Goal: Task Accomplishment & Management: Use online tool/utility

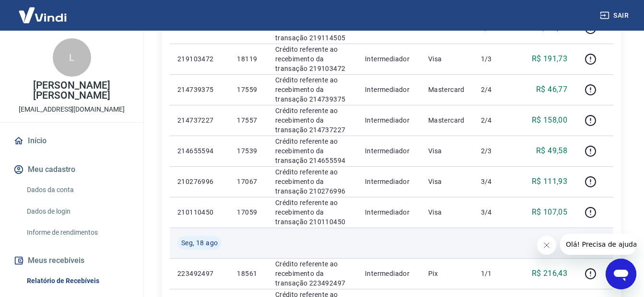
scroll to position [453, 0]
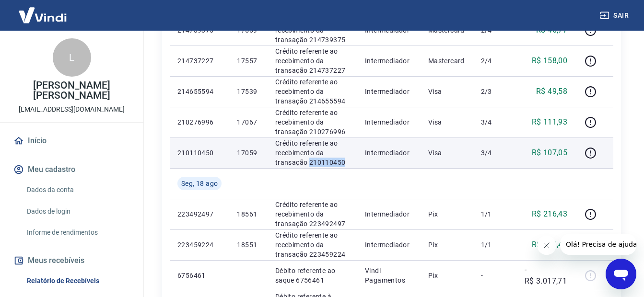
drag, startPoint x: 353, startPoint y: 160, endPoint x: 310, endPoint y: 163, distance: 43.7
click at [309, 163] on td "Crédito referente ao recebimento da transação 210110450" at bounding box center [313, 153] width 90 height 31
copy p "210110450"
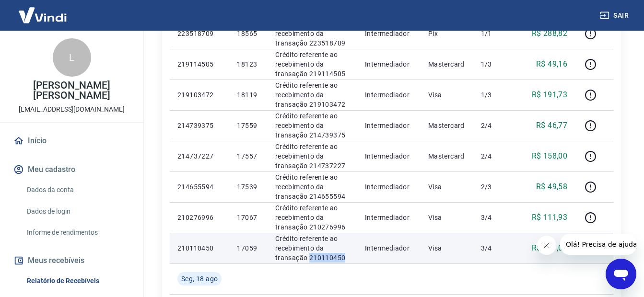
scroll to position [357, 0]
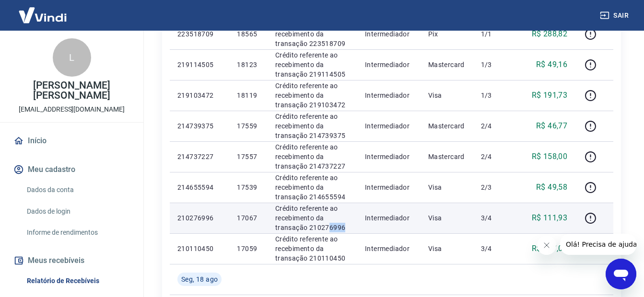
drag, startPoint x: 343, startPoint y: 230, endPoint x: 308, endPoint y: 225, distance: 34.8
click at [308, 225] on td "Crédito referente ao recebimento da transação 210276996" at bounding box center [313, 218] width 90 height 31
drag, startPoint x: 308, startPoint y: 225, endPoint x: 337, endPoint y: 228, distance: 28.9
click at [337, 228] on p "Crédito referente ao recebimento da transação 210276996" at bounding box center [312, 218] width 74 height 29
click at [346, 226] on p "Crédito referente ao recebimento da transação 210276996" at bounding box center [312, 218] width 74 height 29
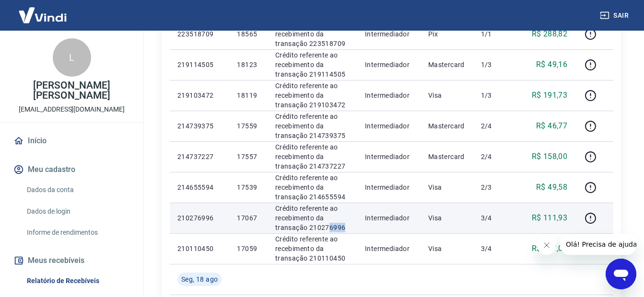
click at [344, 226] on p "Crédito referente ao recebimento da transação 210276996" at bounding box center [312, 218] width 74 height 29
drag, startPoint x: 344, startPoint y: 228, endPoint x: 307, endPoint y: 227, distance: 36.4
click at [307, 227] on p "Crédito referente ao recebimento da transação 210276996" at bounding box center [312, 218] width 74 height 29
copy p "210276996"
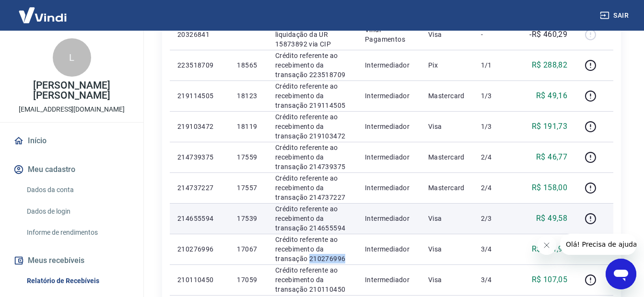
scroll to position [309, 0]
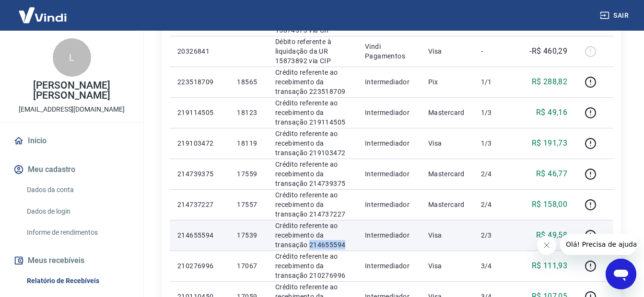
drag, startPoint x: 343, startPoint y: 246, endPoint x: 310, endPoint y: 245, distance: 33.6
click at [310, 245] on p "Crédito referente ao recebimento da transação 214655594" at bounding box center [312, 235] width 74 height 29
copy p "214655594"
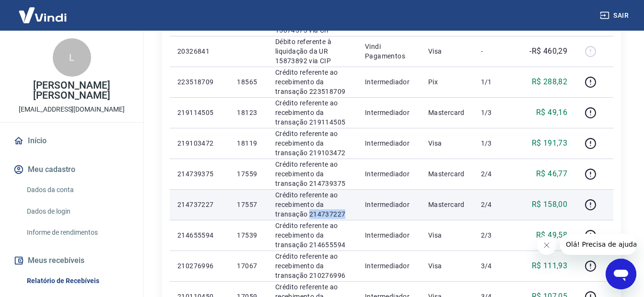
drag, startPoint x: 342, startPoint y: 216, endPoint x: 309, endPoint y: 216, distance: 33.6
click at [309, 216] on p "Crédito referente ao recebimento da transação 214737227" at bounding box center [312, 204] width 74 height 29
copy p "214737227"
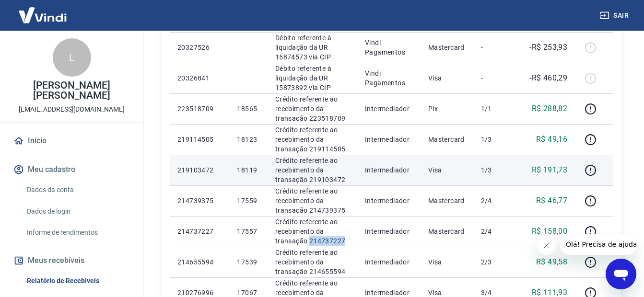
scroll to position [261, 0]
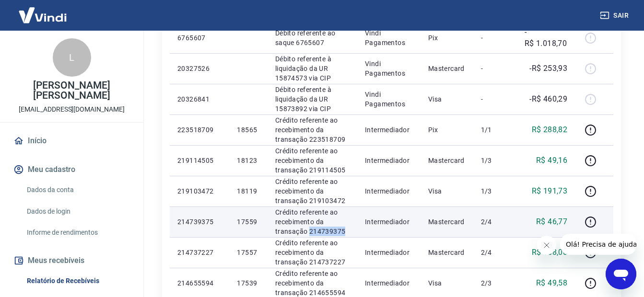
drag, startPoint x: 346, startPoint y: 232, endPoint x: 308, endPoint y: 234, distance: 37.5
click at [308, 234] on p "Crédito referente ao recebimento da transação 214739375" at bounding box center [312, 222] width 74 height 29
copy p "214739375"
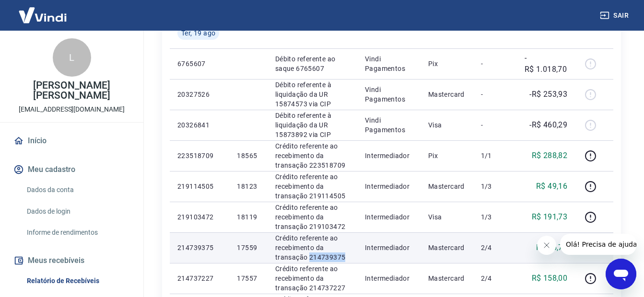
scroll to position [213, 0]
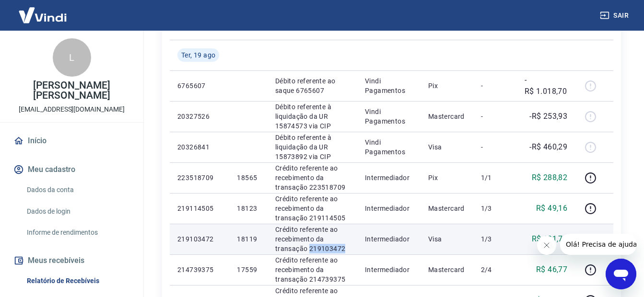
drag, startPoint x: 343, startPoint y: 250, endPoint x: 310, endPoint y: 249, distance: 33.1
click at [310, 249] on p "Crédito referente ao recebimento da transação 219103472" at bounding box center [312, 239] width 74 height 29
copy p "219103472"
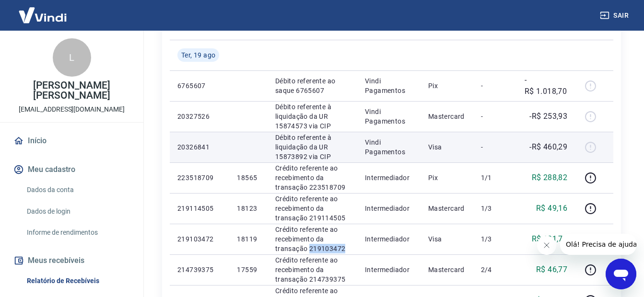
scroll to position [261, 0]
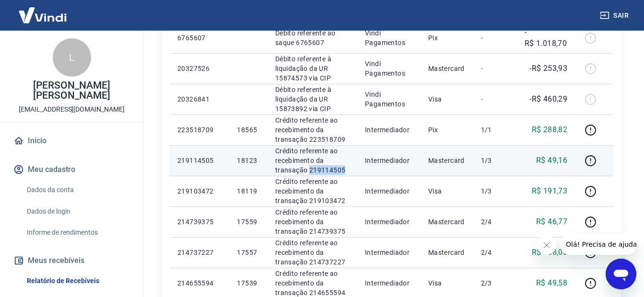
drag, startPoint x: 347, startPoint y: 167, endPoint x: 309, endPoint y: 168, distance: 38.4
click at [309, 168] on p "Crédito referente ao recebimento da transação 219114505" at bounding box center [312, 160] width 74 height 29
copy p "219114505"
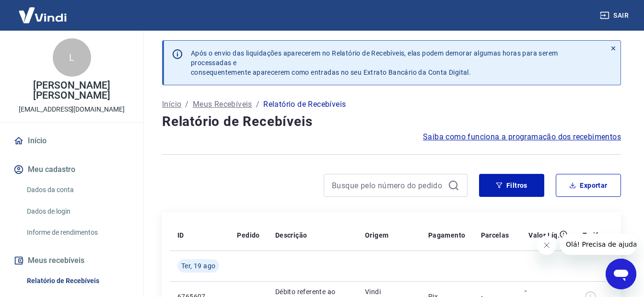
scroll to position [0, 0]
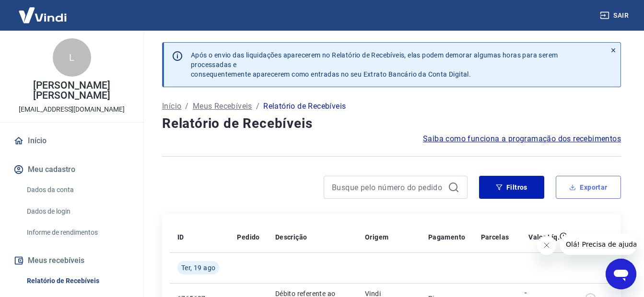
click at [572, 184] on button "Exportar" at bounding box center [588, 187] width 65 height 23
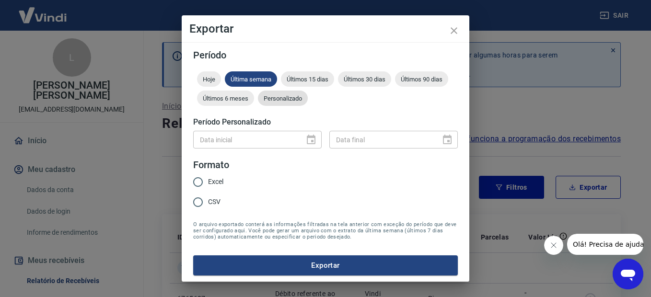
click at [308, 96] on span "Personalizado" at bounding box center [283, 98] width 50 height 7
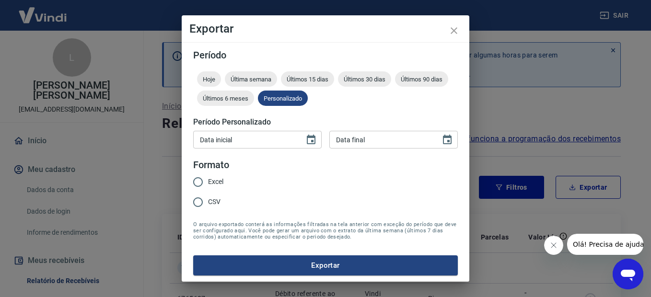
type input "DD/MM/YYYY"
click at [240, 147] on input "DD/MM/YYYY" at bounding box center [245, 140] width 105 height 18
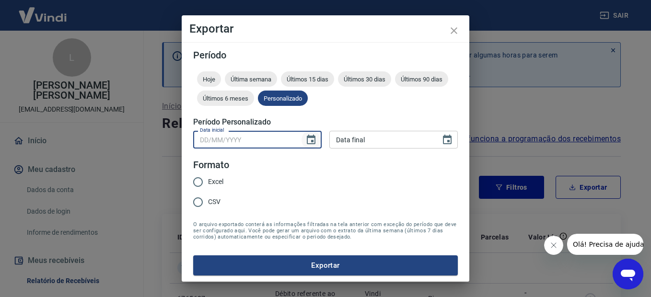
click at [308, 144] on icon "Choose date" at bounding box center [311, 140] width 12 height 12
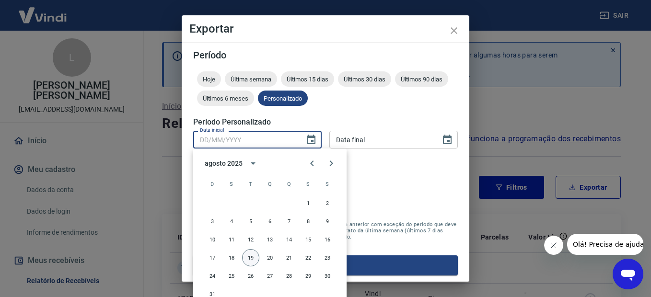
click at [248, 262] on button "19" at bounding box center [250, 257] width 17 height 17
type input "[DATE]"
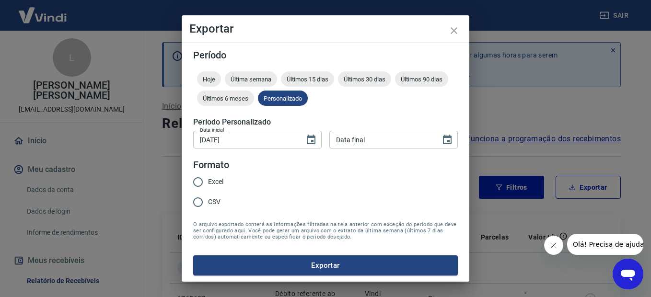
click at [345, 145] on input "Data final" at bounding box center [381, 140] width 105 height 18
type input "DD/MM/YYYY"
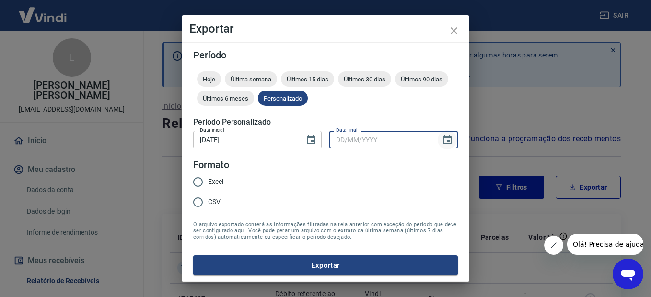
click at [442, 142] on icon "Choose date" at bounding box center [448, 140] width 12 height 12
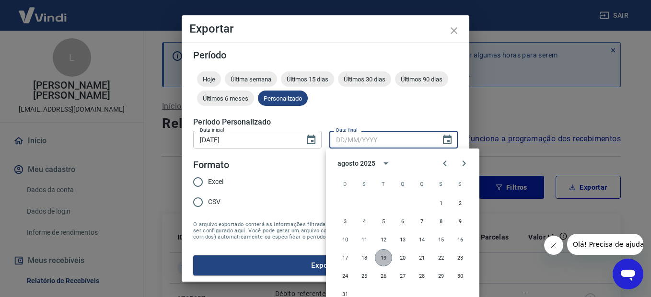
click at [381, 254] on button "19" at bounding box center [383, 257] width 17 height 17
type input "[DATE]"
click at [381, 254] on button "19" at bounding box center [383, 257] width 17 height 17
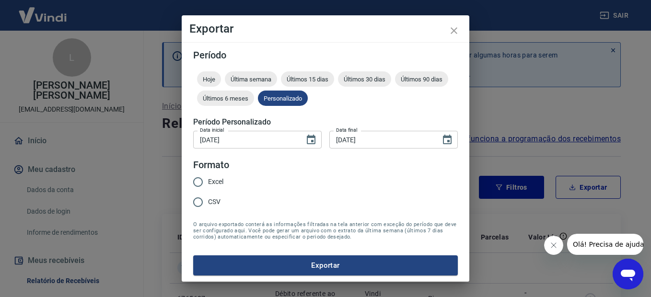
click at [195, 184] on input "Excel" at bounding box center [198, 182] width 20 height 20
radio input "true"
click at [274, 263] on button "Exportar" at bounding box center [325, 266] width 265 height 20
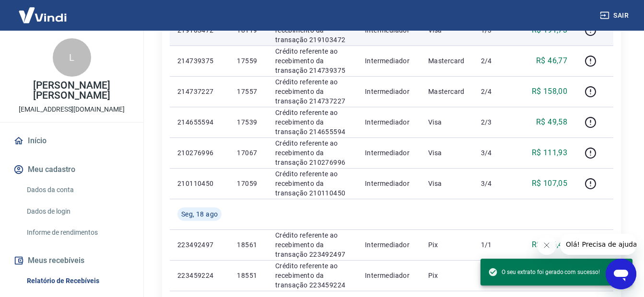
scroll to position [479, 0]
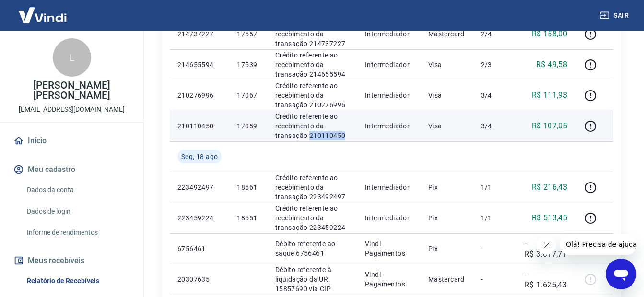
drag, startPoint x: 355, startPoint y: 134, endPoint x: 309, endPoint y: 134, distance: 46.5
click at [309, 134] on td "Crédito referente ao recebimento da transação 210110450" at bounding box center [313, 126] width 90 height 31
copy p "210110450"
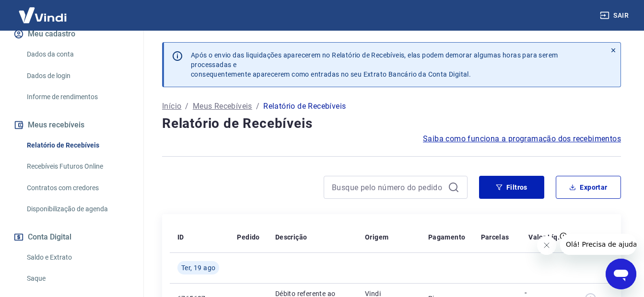
scroll to position [213, 0]
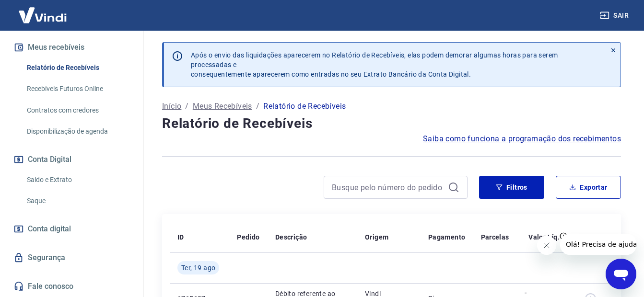
click at [52, 182] on link "Saldo e Extrato" at bounding box center [77, 180] width 109 height 20
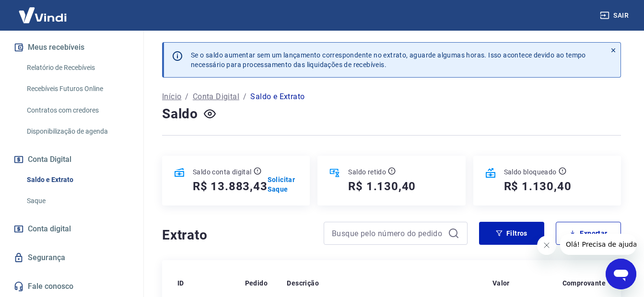
click at [65, 63] on link "Relatório de Recebíveis" at bounding box center [77, 68] width 109 height 20
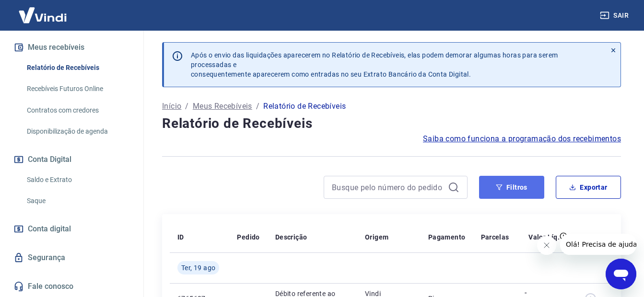
click at [523, 183] on button "Filtros" at bounding box center [511, 187] width 65 height 23
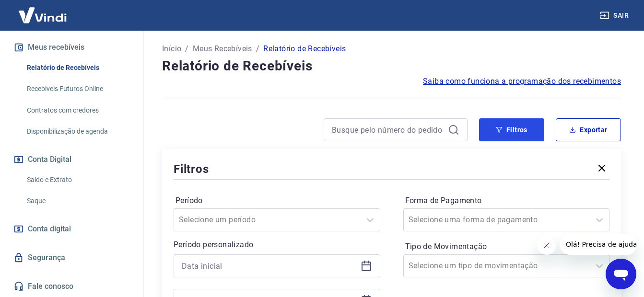
scroll to position [144, 0]
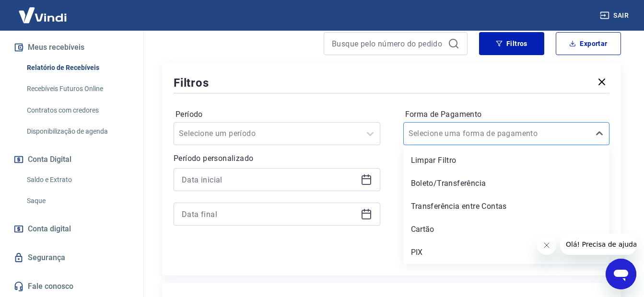
click at [455, 134] on input "Forma de Pagamento" at bounding box center [456, 134] width 97 height 12
click at [431, 255] on div "PIX" at bounding box center [506, 252] width 207 height 19
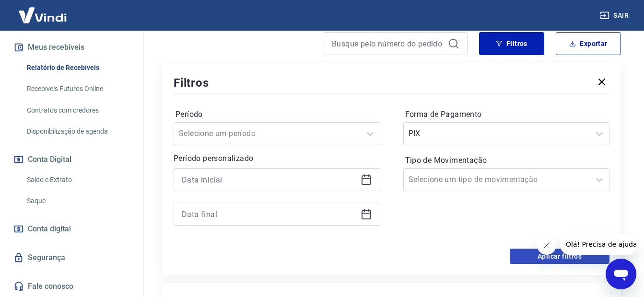
scroll to position [240, 0]
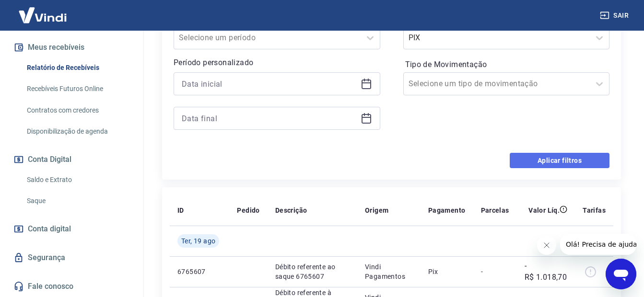
click at [532, 156] on button "Aplicar filtros" at bounding box center [560, 160] width 100 height 15
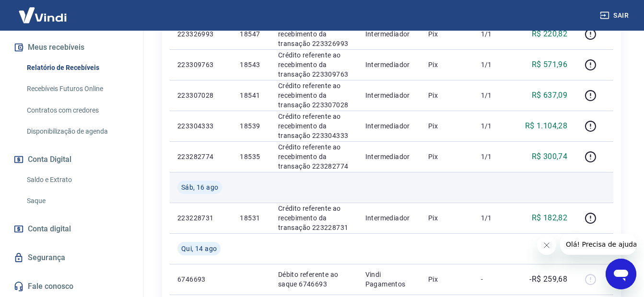
scroll to position [431, 0]
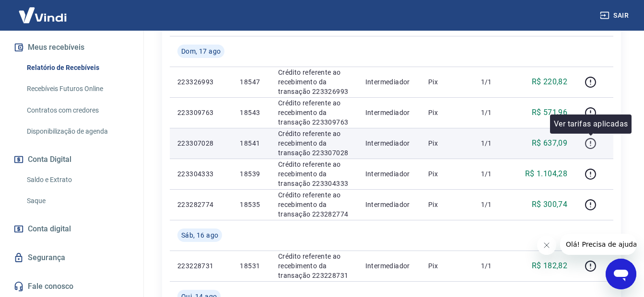
click at [585, 140] on icon "button" at bounding box center [590, 144] width 12 height 12
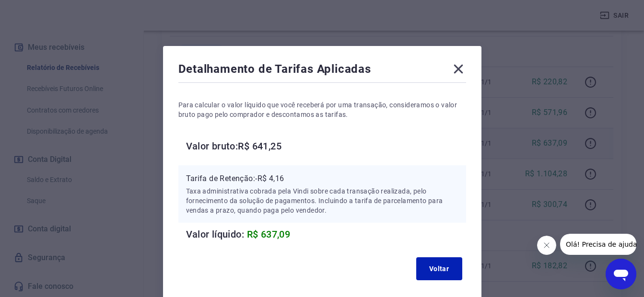
click at [451, 73] on icon at bounding box center [458, 68] width 15 height 15
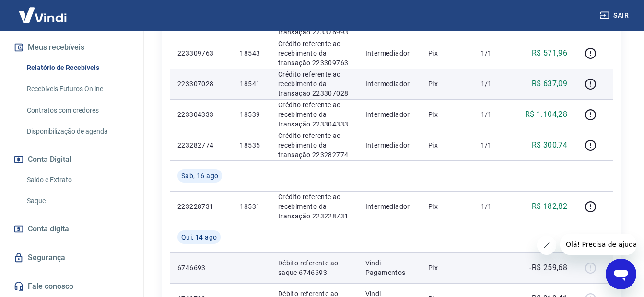
scroll to position [623, 0]
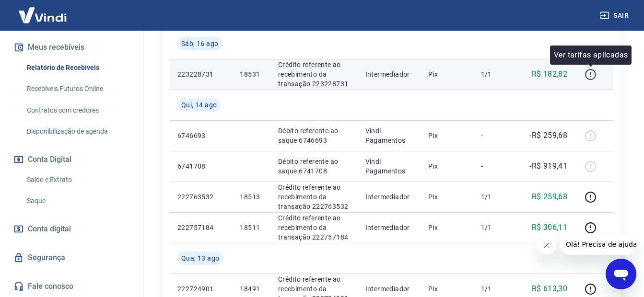
click at [590, 73] on icon "button" at bounding box center [590, 75] width 12 height 12
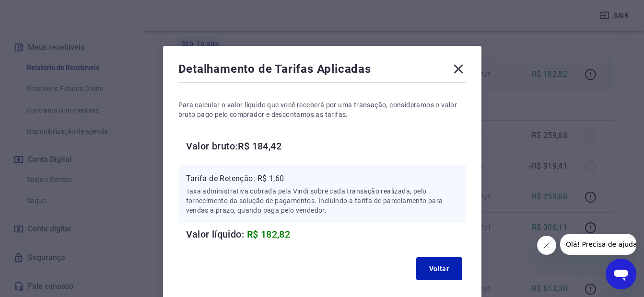
click at [454, 66] on icon at bounding box center [458, 69] width 9 height 9
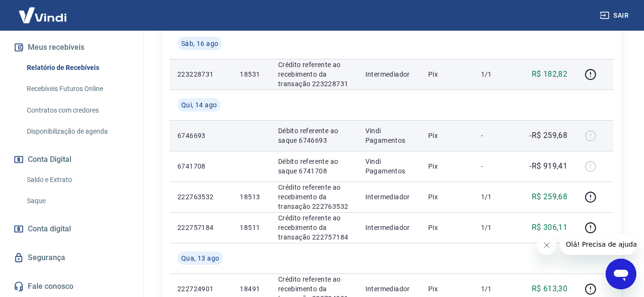
scroll to position [527, 0]
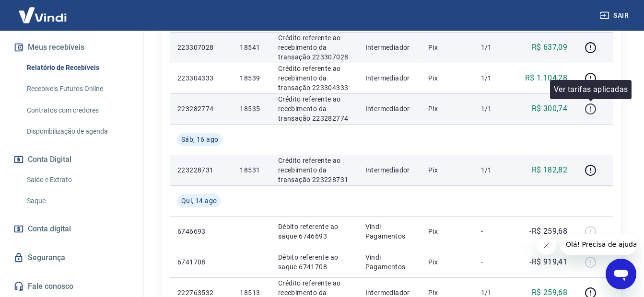
click at [589, 104] on icon "button" at bounding box center [590, 109] width 12 height 12
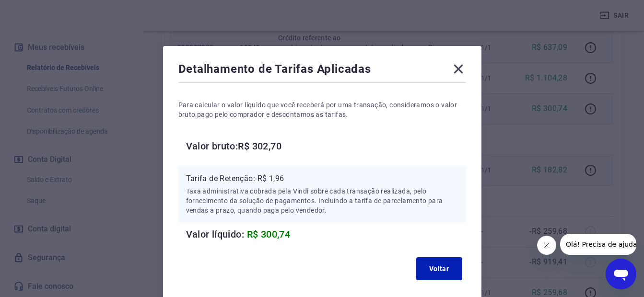
click at [456, 73] on icon at bounding box center [458, 68] width 15 height 15
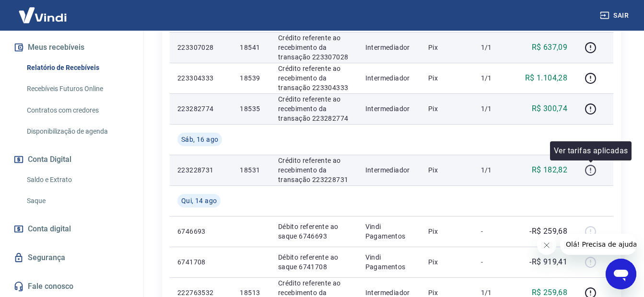
click at [593, 170] on icon "button" at bounding box center [590, 170] width 12 height 12
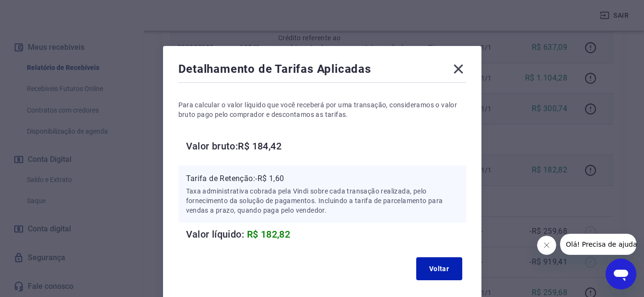
click at [464, 60] on div "Detalhamento de Tarifas Aplicadas Para calcular o valor líquido que você recebe…" at bounding box center [322, 173] width 318 height 254
click at [454, 63] on icon at bounding box center [458, 68] width 15 height 15
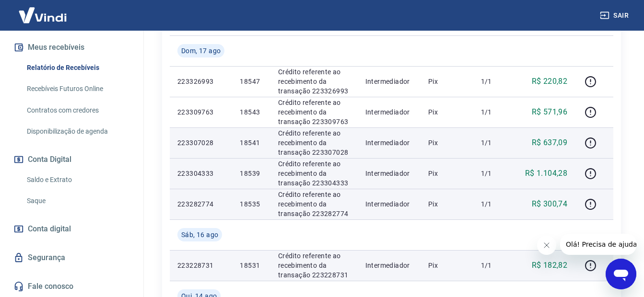
scroll to position [431, 0]
click at [587, 174] on icon "button" at bounding box center [590, 174] width 12 height 12
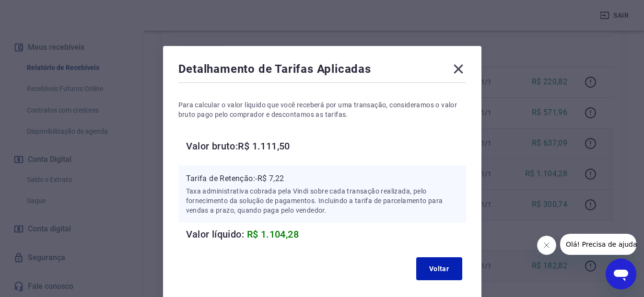
click at [456, 66] on icon at bounding box center [458, 68] width 15 height 15
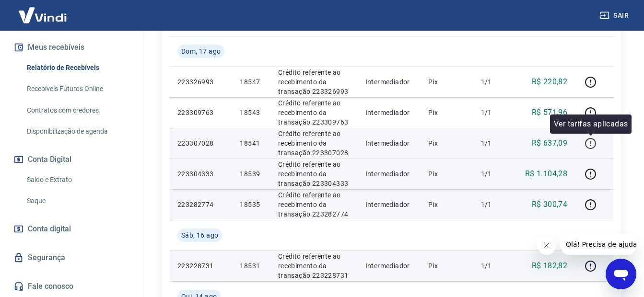
click at [586, 141] on icon "button" at bounding box center [590, 143] width 11 height 11
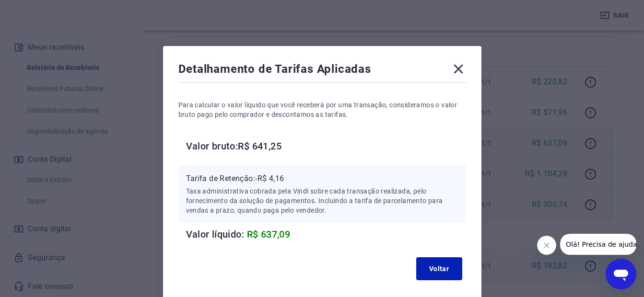
click at [456, 69] on icon at bounding box center [458, 68] width 15 height 15
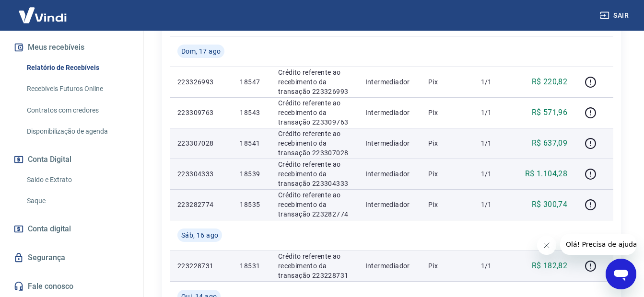
scroll to position [384, 0]
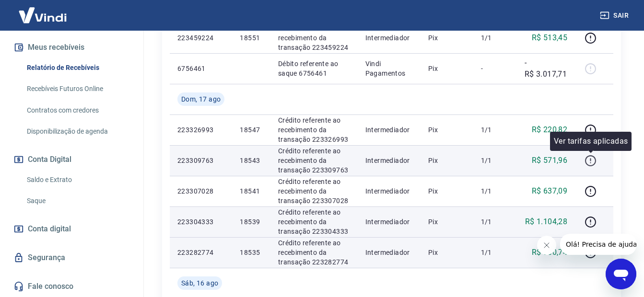
click at [589, 163] on icon "button" at bounding box center [590, 161] width 12 height 12
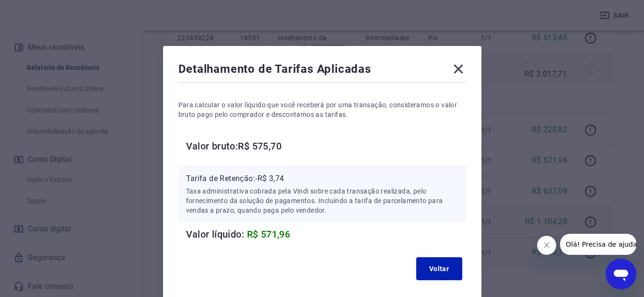
click at [459, 65] on icon at bounding box center [458, 68] width 15 height 15
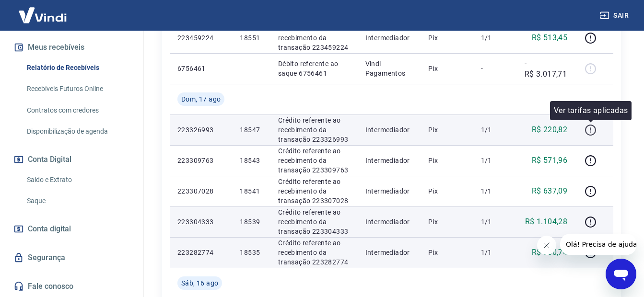
click at [591, 127] on icon "button" at bounding box center [590, 130] width 12 height 12
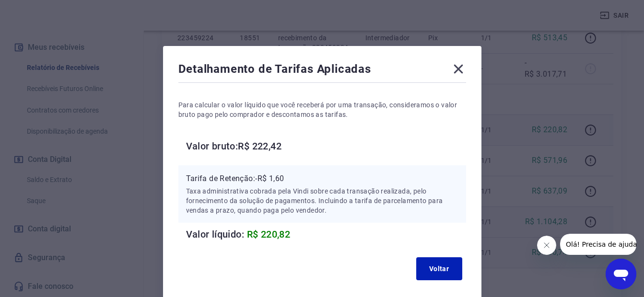
click at [451, 73] on icon at bounding box center [458, 68] width 15 height 15
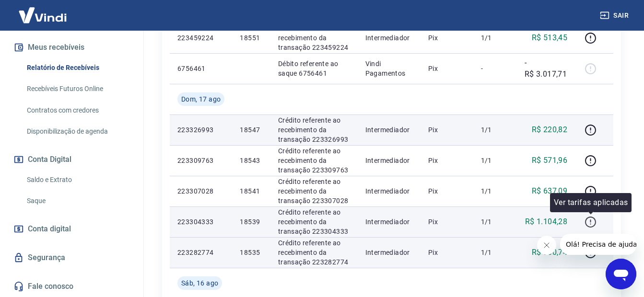
click at [588, 222] on icon "button" at bounding box center [590, 222] width 12 height 12
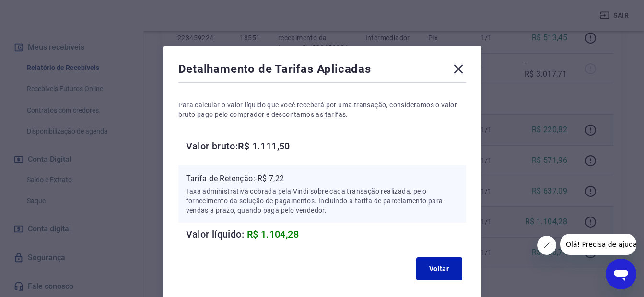
click at [457, 68] on icon at bounding box center [458, 69] width 9 height 9
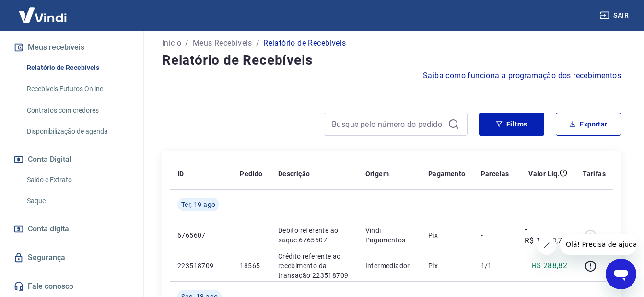
scroll to position [0, 0]
